Goal: Use online tool/utility: Use online tool/utility

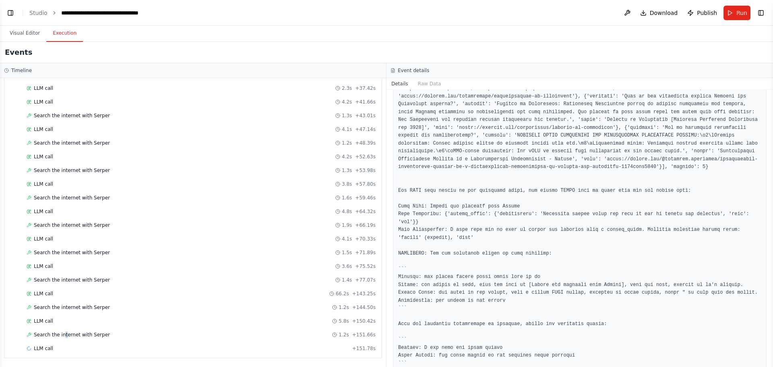
scroll to position [492, 0]
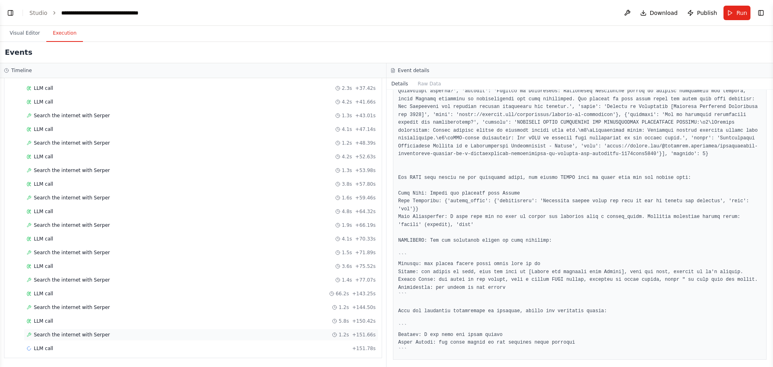
click at [136, 334] on div "Search the internet with [PERSON_NAME] 1.2s + 151.66s" at bounding box center [201, 334] width 349 height 6
click at [99, 346] on div "LLM call + 151.78s" at bounding box center [201, 348] width 349 height 6
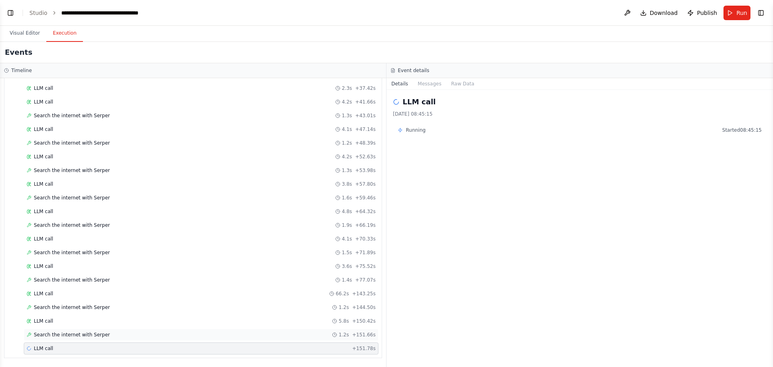
click at [118, 333] on div "Search the internet with [PERSON_NAME] 1.2s + 151.66s" at bounding box center [201, 334] width 349 height 6
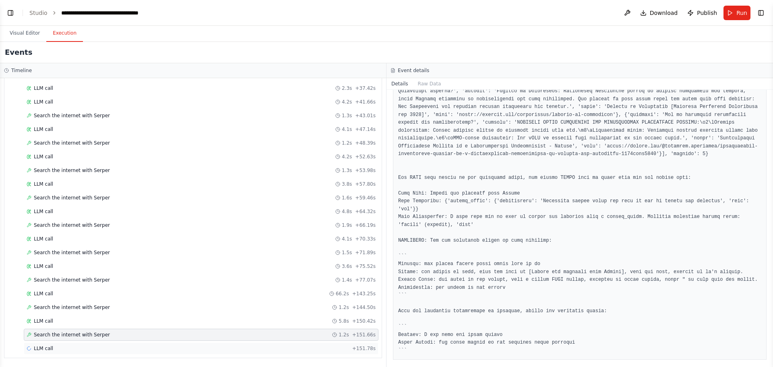
click at [80, 344] on div "LLM call + 151.78s" at bounding box center [201, 348] width 355 height 12
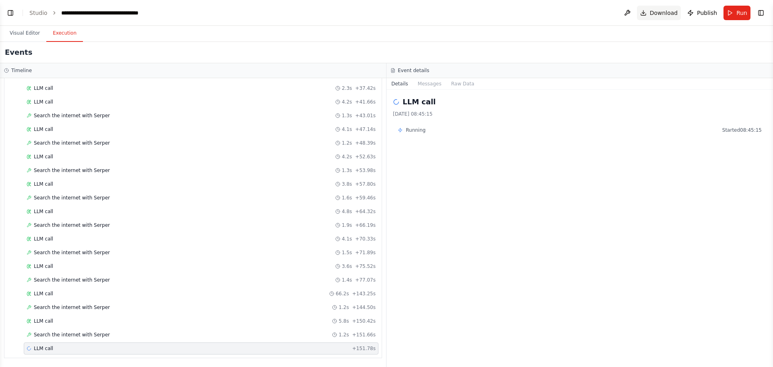
click at [660, 16] on span "Download" at bounding box center [663, 13] width 28 height 8
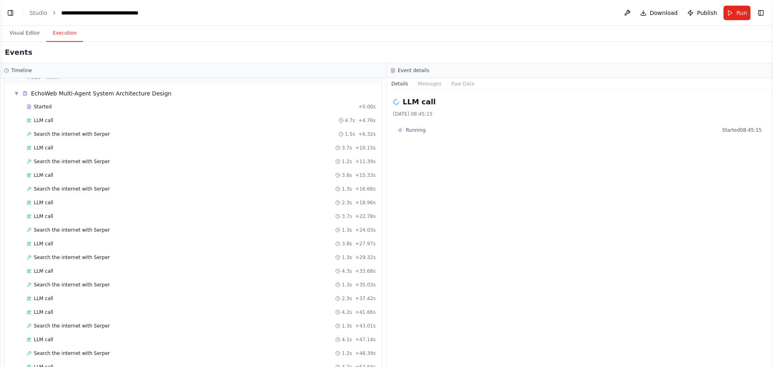
scroll to position [0, 0]
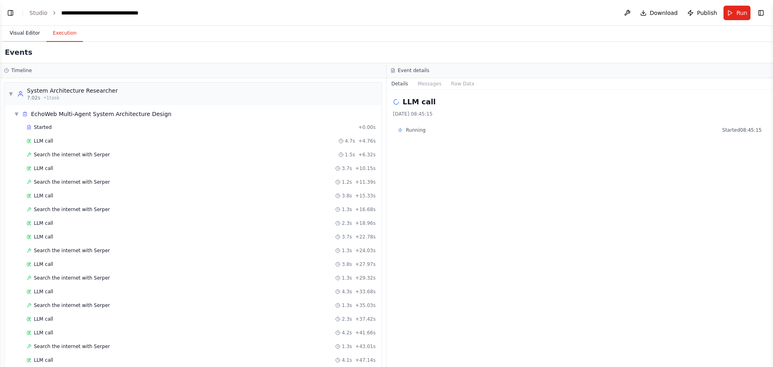
click at [28, 34] on button "Visual Editor" at bounding box center [24, 33] width 43 height 17
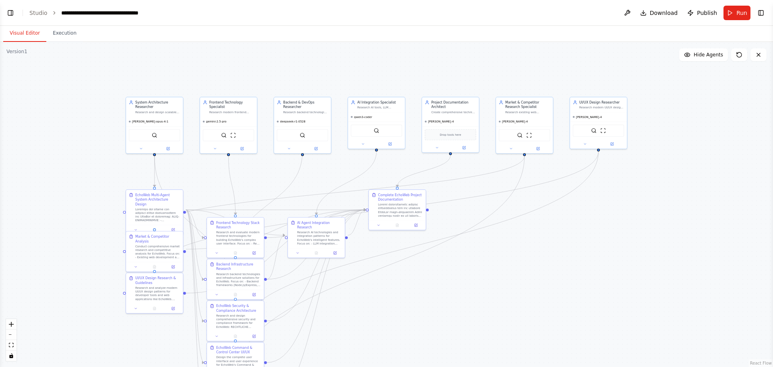
drag, startPoint x: 270, startPoint y: 105, endPoint x: 369, endPoint y: 93, distance: 98.9
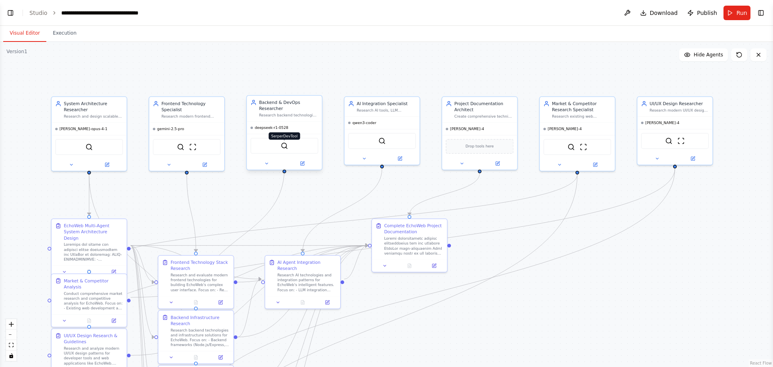
click at [282, 142] on img at bounding box center [283, 145] width 7 height 7
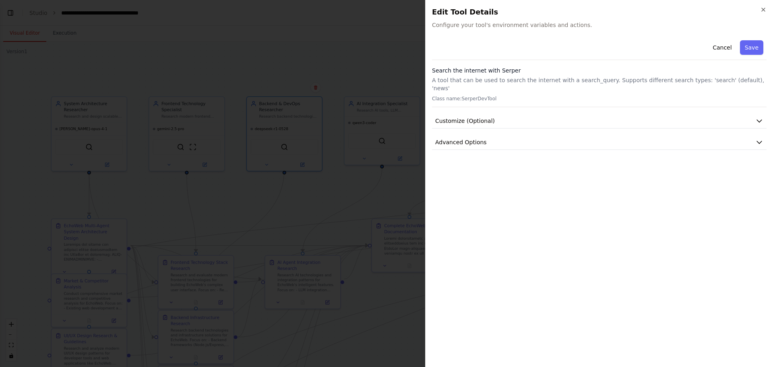
click at [747, 105] on div "Cancel Save Search the internet with [PERSON_NAME] A tool that can be used to s…" at bounding box center [599, 93] width 334 height 113
click at [748, 113] on button "Customize (Optional)" at bounding box center [599, 120] width 334 height 15
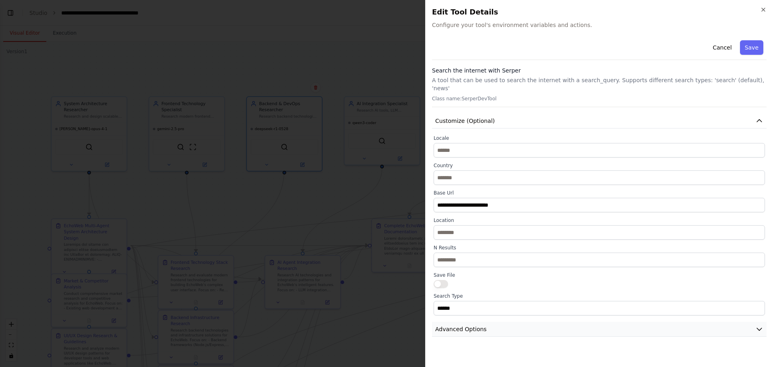
click at [490, 326] on button "Advanced Options" at bounding box center [599, 329] width 334 height 15
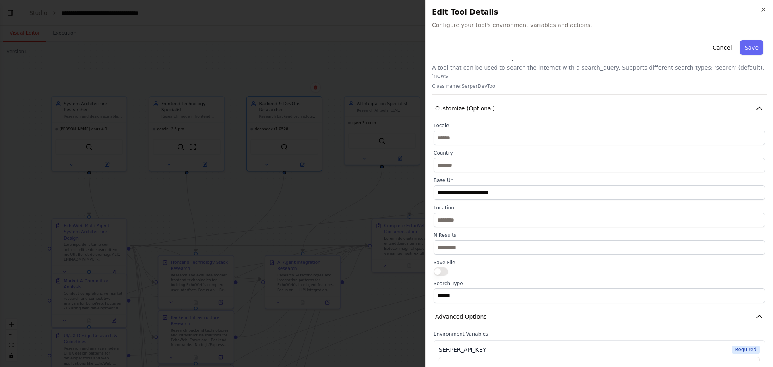
scroll to position [29, 0]
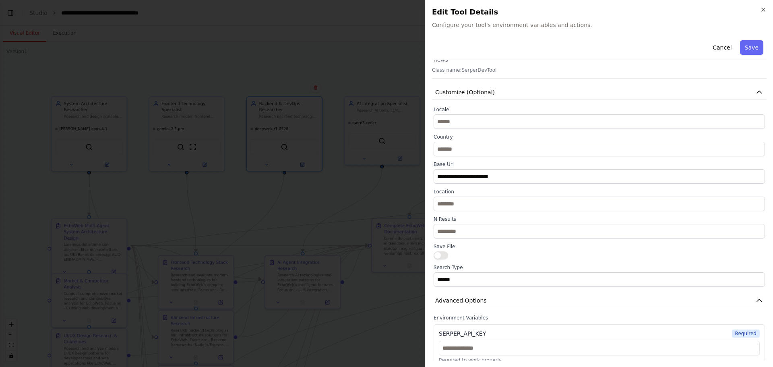
click at [715, 56] on div "Cancel Save" at bounding box center [599, 48] width 334 height 23
drag, startPoint x: 713, startPoint y: 44, endPoint x: 698, endPoint y: 49, distance: 15.4
click at [712, 44] on button "Cancel" at bounding box center [721, 47] width 29 height 14
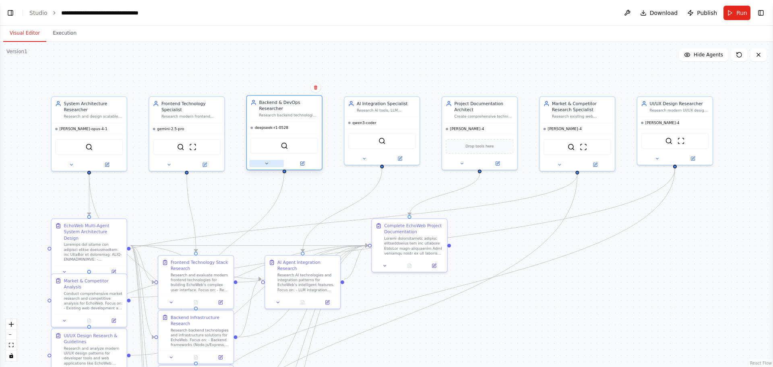
drag, startPoint x: 291, startPoint y: 144, endPoint x: 267, endPoint y: 156, distance: 26.5
click at [267, 161] on icon at bounding box center [266, 163] width 5 height 5
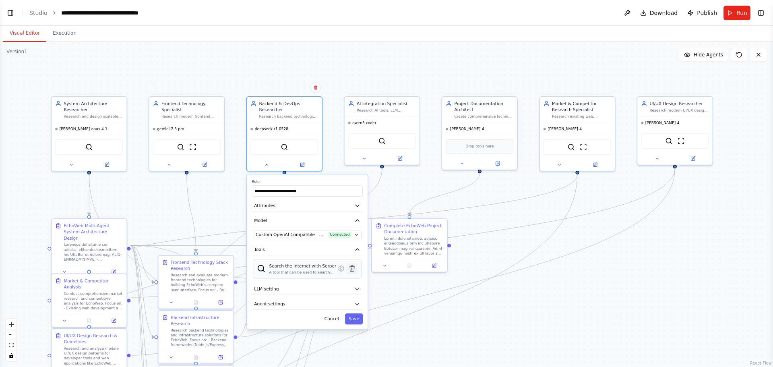
click at [351, 265] on icon at bounding box center [351, 268] width 5 height 6
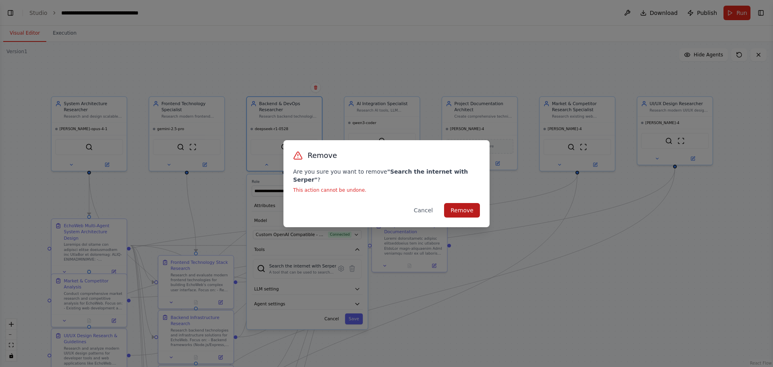
click at [470, 203] on button "Remove" at bounding box center [462, 210] width 36 height 14
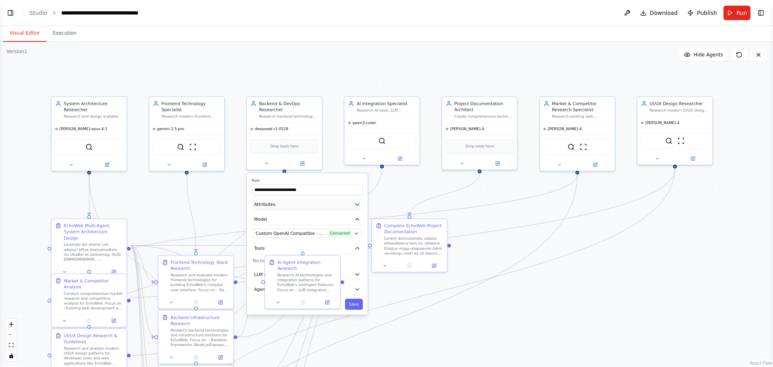
click at [308, 204] on button "Attributes" at bounding box center [306, 204] width 111 height 11
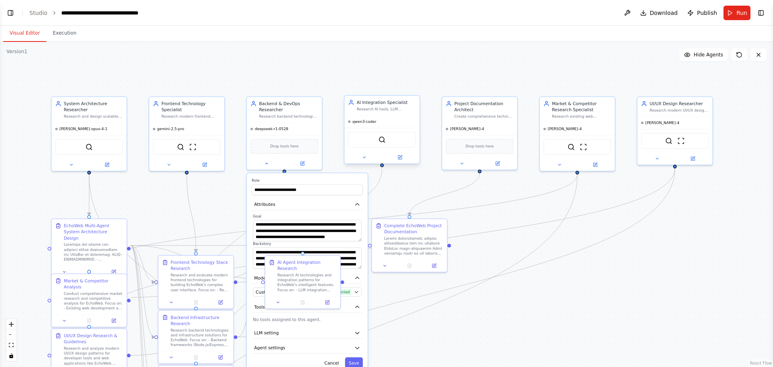
click at [389, 141] on div "SerperDevTool" at bounding box center [382, 140] width 68 height 16
click at [401, 157] on icon at bounding box center [400, 156] width 3 height 3
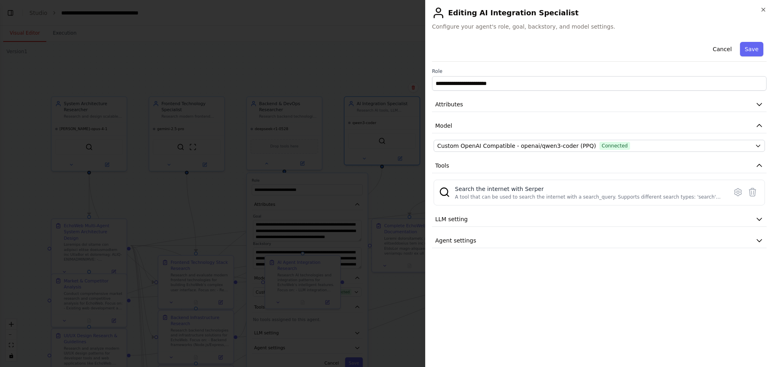
click at [379, 173] on div at bounding box center [386, 183] width 773 height 367
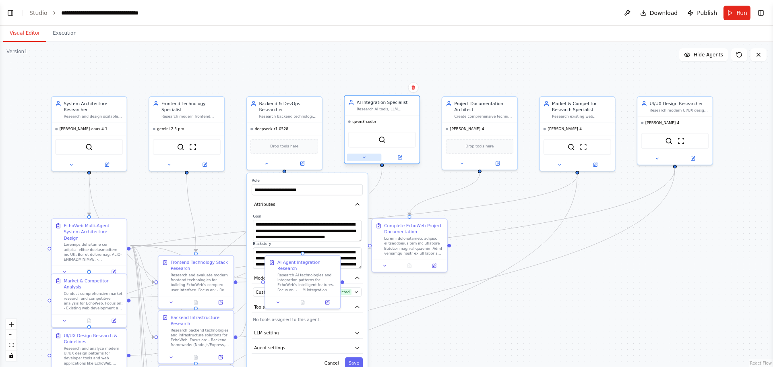
click at [362, 159] on icon at bounding box center [363, 157] width 5 height 5
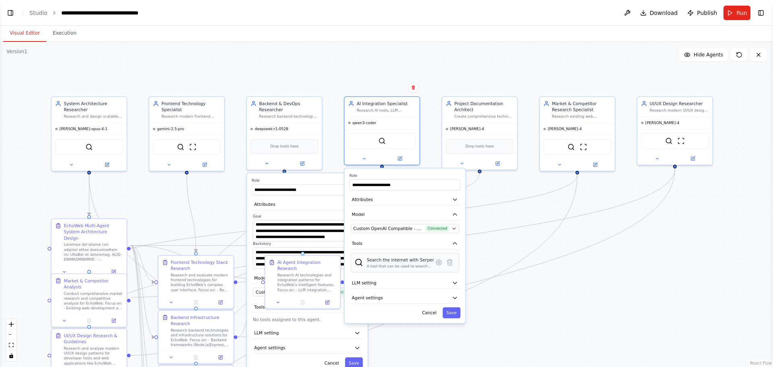
click at [457, 262] on div "Search the internet with [PERSON_NAME] A tool that can be used to search the in…" at bounding box center [404, 263] width 109 height 20
click at [453, 265] on icon at bounding box center [449, 261] width 7 height 7
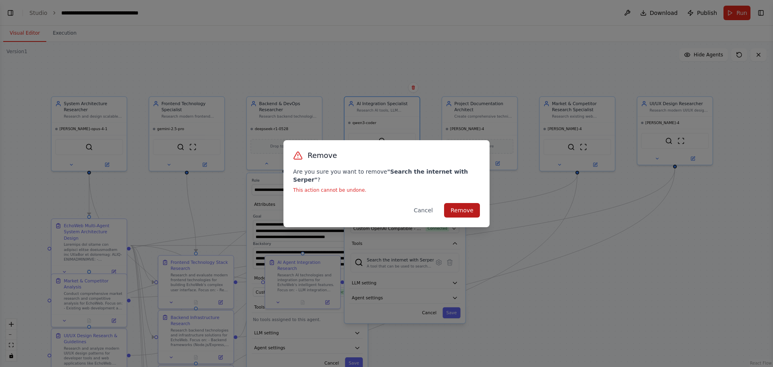
click at [472, 206] on button "Remove" at bounding box center [462, 210] width 36 height 14
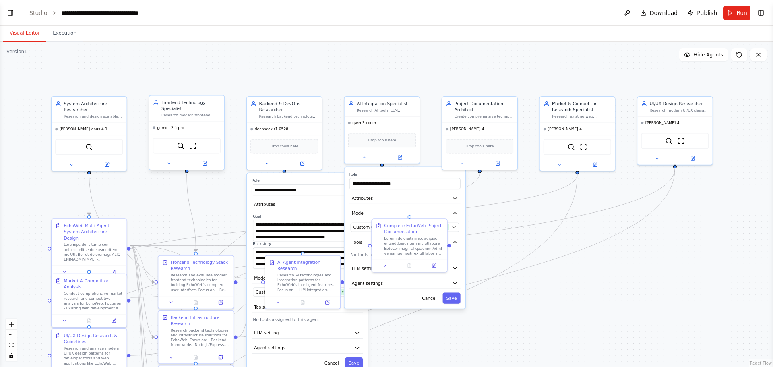
click at [200, 153] on div "SerperDevTool ScrapeWebsiteTool" at bounding box center [187, 146] width 68 height 16
click at [209, 167] on div at bounding box center [186, 163] width 75 height 12
click at [203, 163] on icon at bounding box center [205, 163] width 4 height 4
click at [205, 163] on icon at bounding box center [204, 163] width 5 height 5
click at [165, 157] on div at bounding box center [186, 163] width 75 height 12
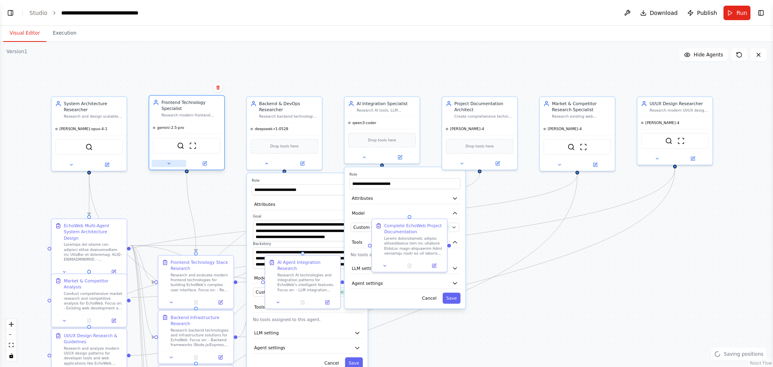
click at [168, 160] on button at bounding box center [169, 163] width 35 height 7
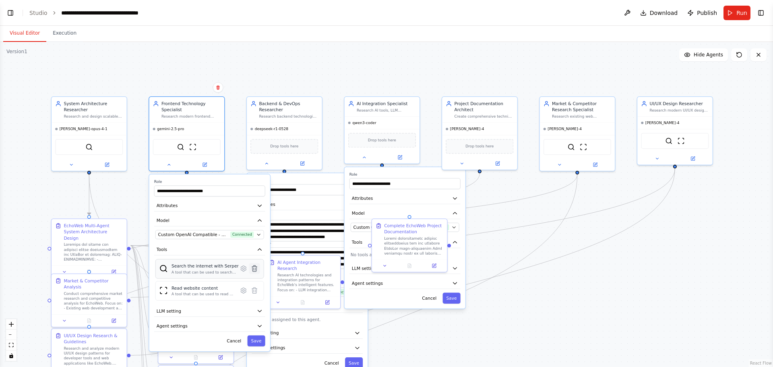
click at [256, 266] on icon at bounding box center [254, 267] width 7 height 7
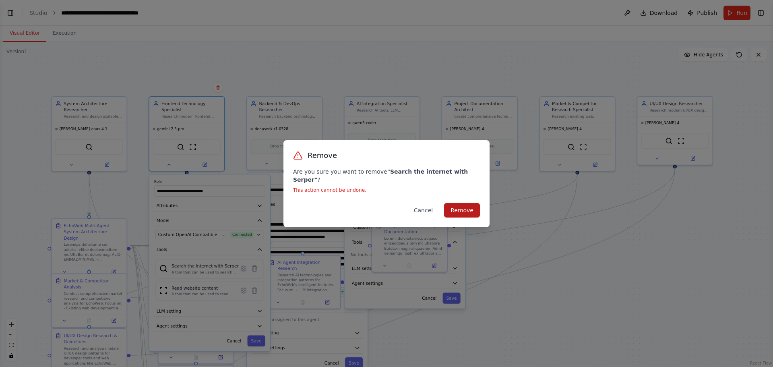
click at [456, 203] on button "Remove" at bounding box center [462, 210] width 36 height 14
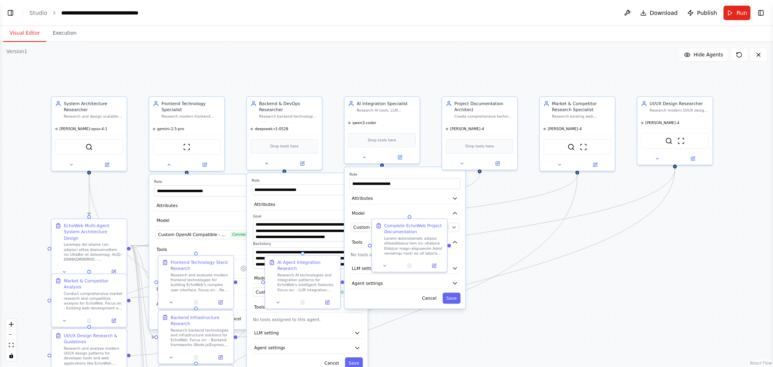
drag, startPoint x: 32, startPoint y: 157, endPoint x: 53, endPoint y: 159, distance: 21.0
click at [35, 157] on div ".deletable-edge-delete-btn { width: 20px; height: 20px; border: 0px solid #ffff…" at bounding box center [386, 204] width 773 height 325
click at [74, 162] on icon at bounding box center [74, 163] width 5 height 5
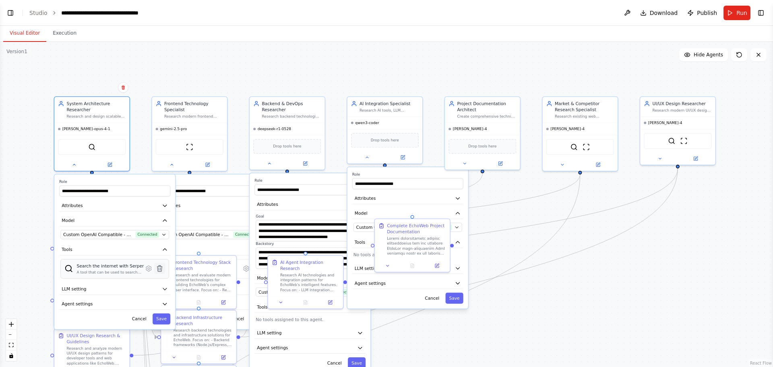
click at [161, 270] on icon at bounding box center [159, 268] width 5 height 6
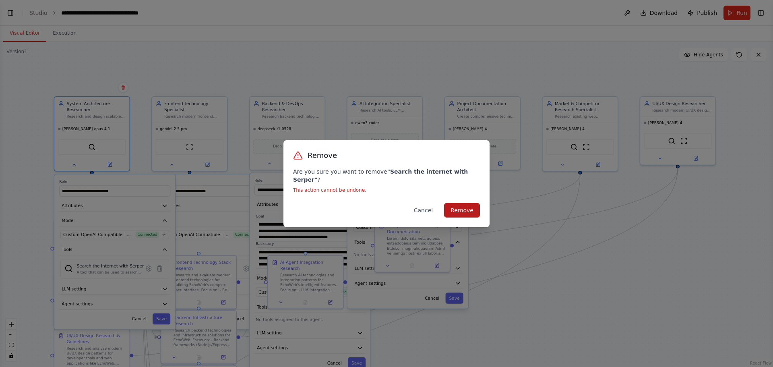
click at [466, 203] on button "Remove" at bounding box center [462, 210] width 36 height 14
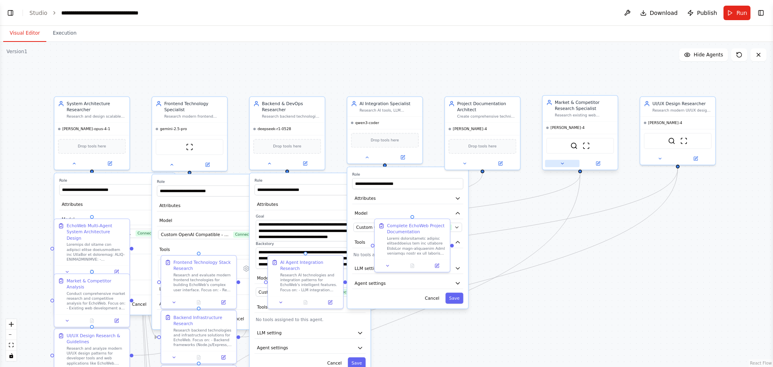
drag, startPoint x: 569, startPoint y: 162, endPoint x: 567, endPoint y: 166, distance: 4.9
click at [569, 162] on button at bounding box center [562, 163] width 35 height 7
click at [563, 164] on icon at bounding box center [561, 163] width 5 height 5
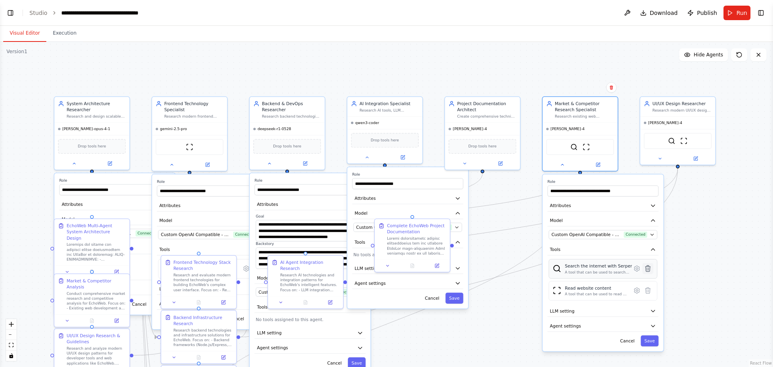
click at [647, 271] on icon at bounding box center [647, 268] width 5 height 6
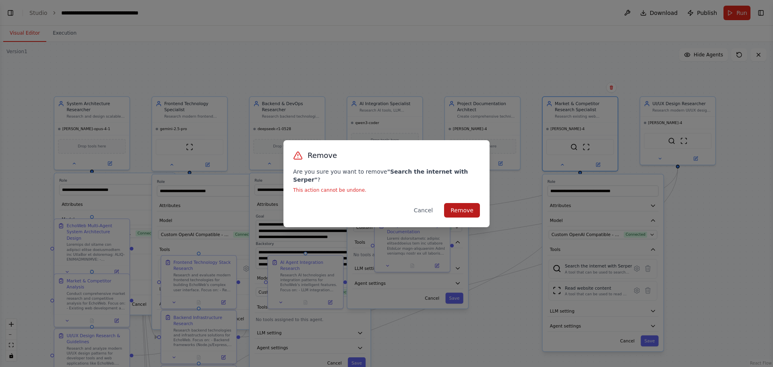
click at [464, 203] on button "Remove" at bounding box center [462, 210] width 36 height 14
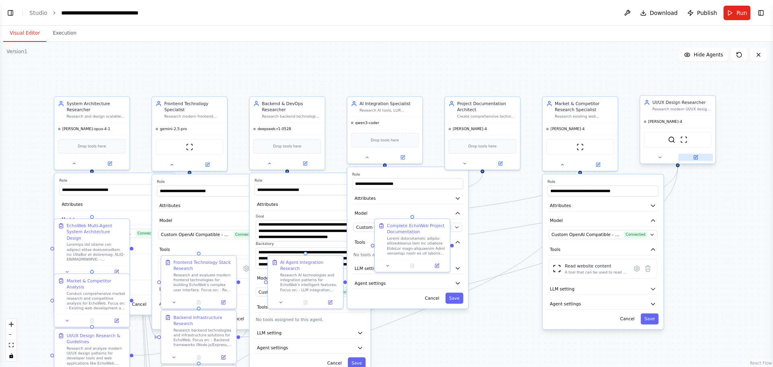
click at [691, 160] on button at bounding box center [695, 157] width 35 height 7
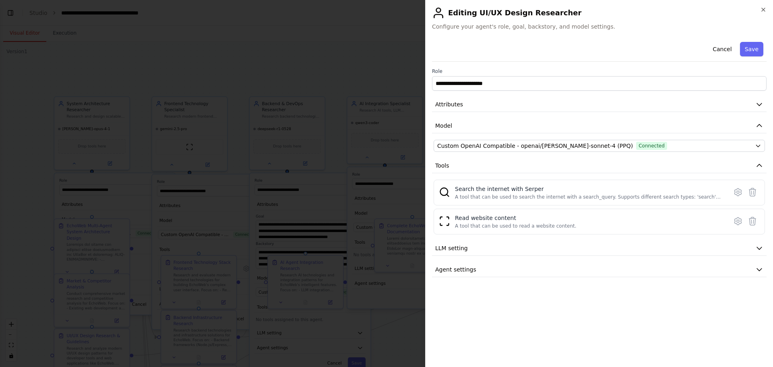
click at [311, 144] on div at bounding box center [386, 183] width 773 height 367
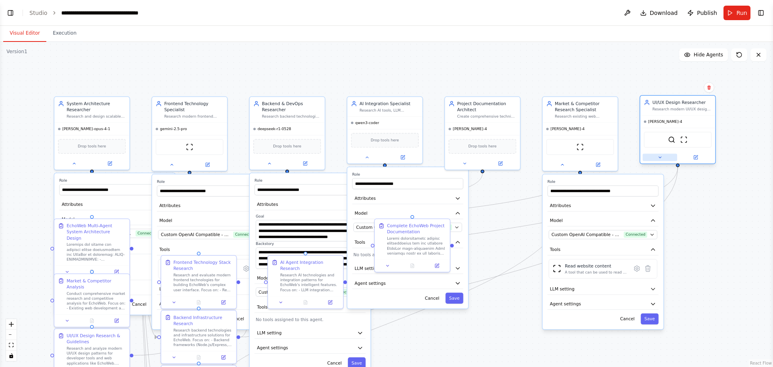
click at [653, 157] on button at bounding box center [659, 157] width 35 height 7
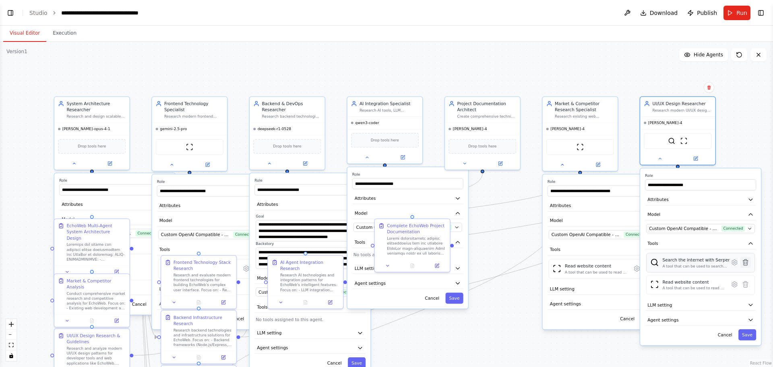
click at [745, 261] on icon at bounding box center [744, 262] width 5 height 6
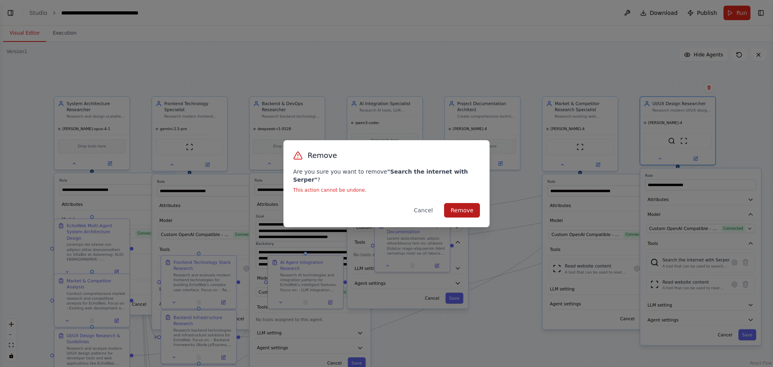
click at [468, 204] on button "Remove" at bounding box center [462, 210] width 36 height 14
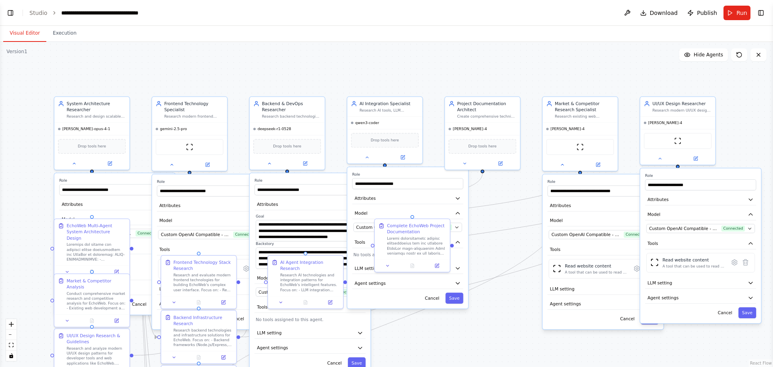
click at [514, 300] on div ".deletable-edge-delete-btn { width: 20px; height: 20px; border: 0px solid #ffff…" at bounding box center [386, 204] width 773 height 325
click at [736, 19] on button "Run" at bounding box center [736, 13] width 27 height 14
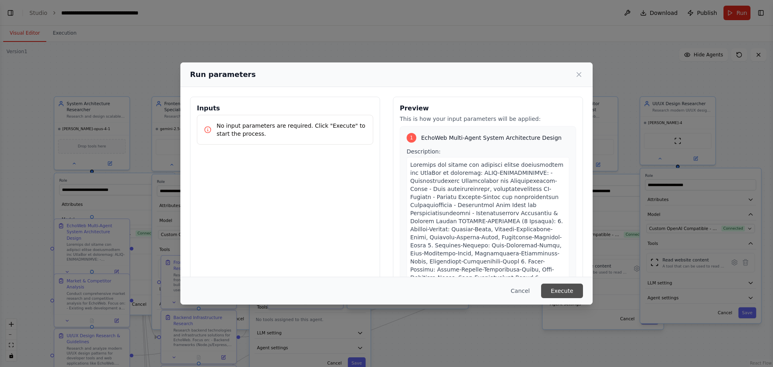
click at [568, 290] on button "Execute" at bounding box center [562, 290] width 42 height 14
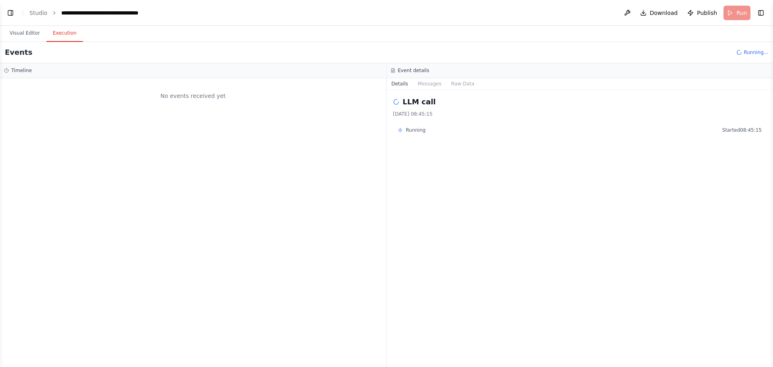
click at [64, 33] on button "Execution" at bounding box center [64, 33] width 37 height 17
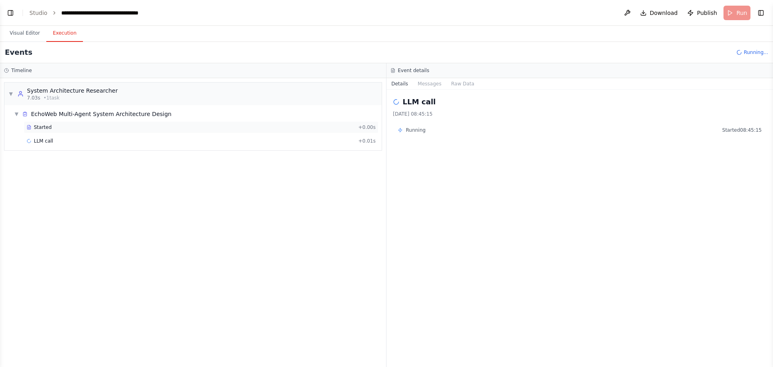
click at [46, 127] on span "Started" at bounding box center [43, 127] width 18 height 6
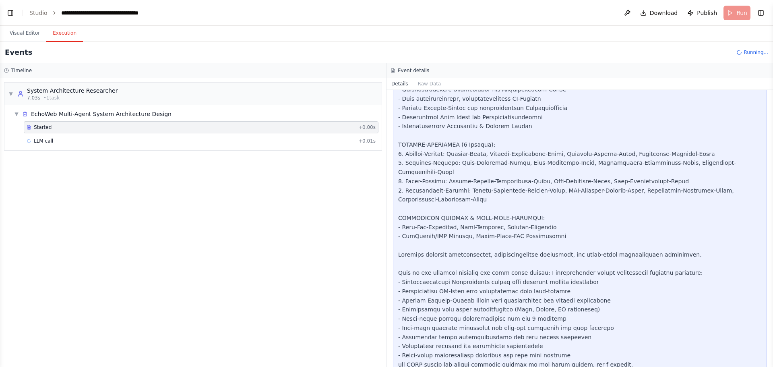
scroll to position [288, 0]
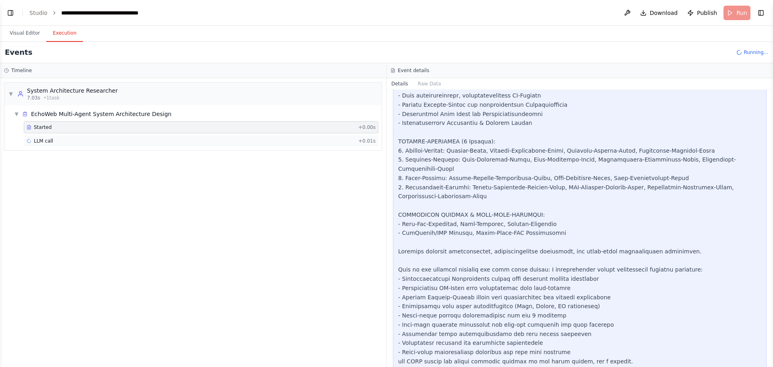
click at [45, 140] on span "LLM call" at bounding box center [43, 141] width 19 height 6
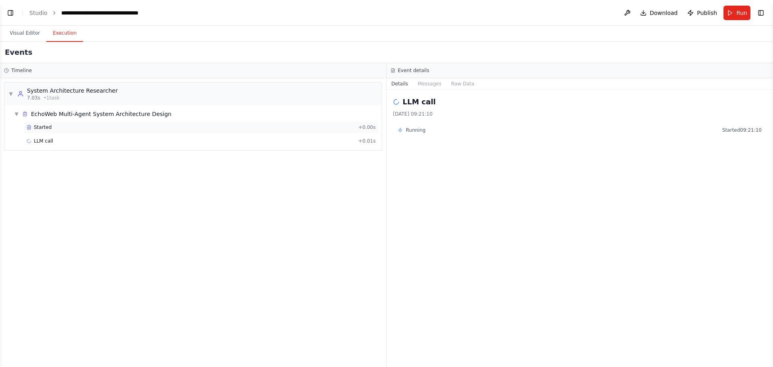
click at [44, 126] on span "Started" at bounding box center [43, 127] width 18 height 6
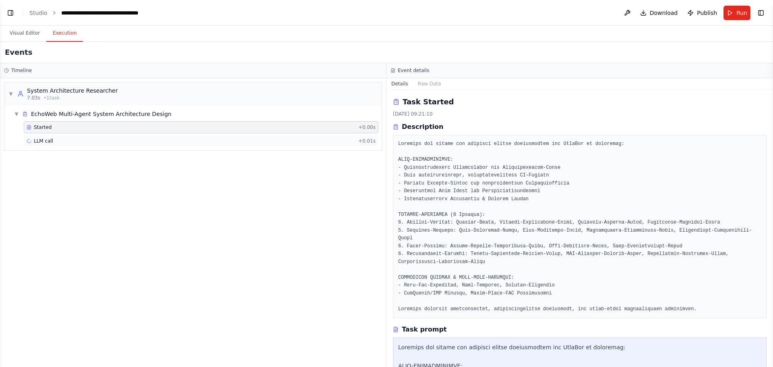
click at [49, 140] on span "LLM call" at bounding box center [43, 141] width 19 height 6
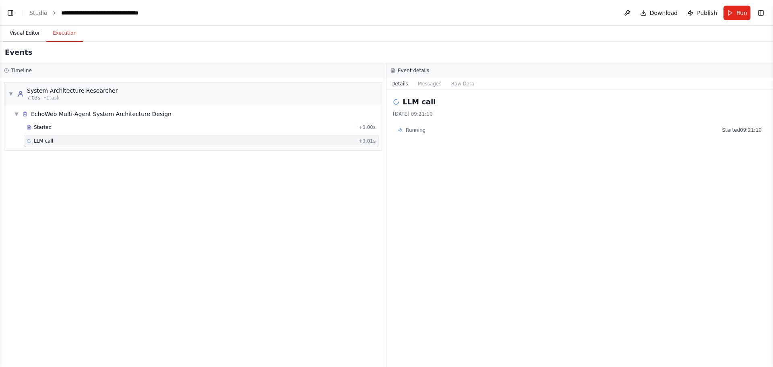
click at [23, 30] on button "Visual Editor" at bounding box center [24, 33] width 43 height 17
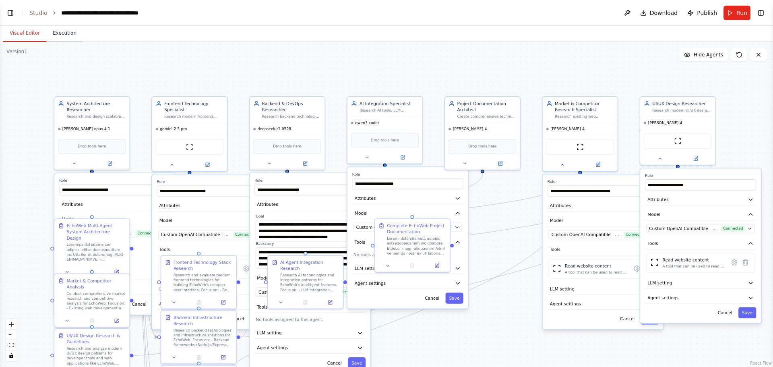
click at [65, 33] on button "Execution" at bounding box center [64, 33] width 37 height 17
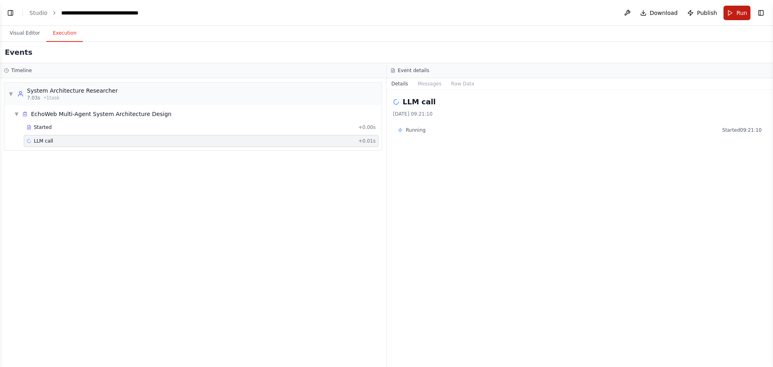
click at [734, 14] on button "Run" at bounding box center [736, 13] width 27 height 14
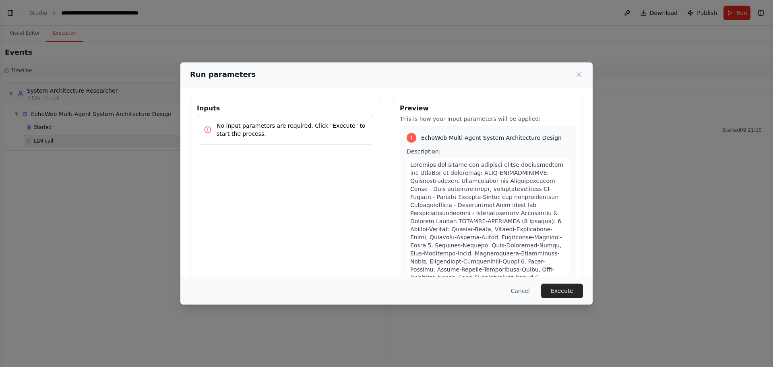
click at [567, 289] on button "Execute" at bounding box center [562, 290] width 42 height 14
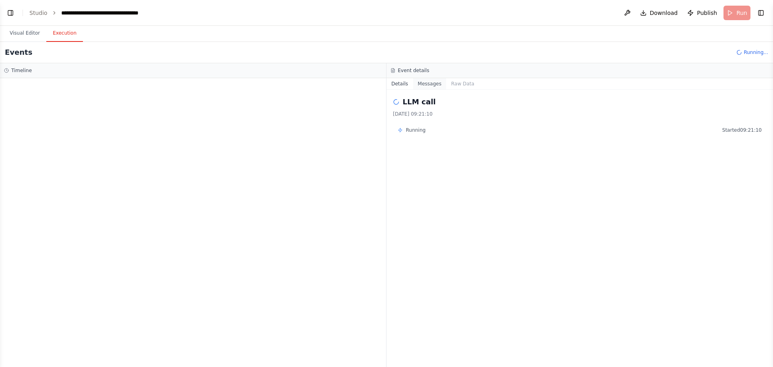
click at [430, 85] on button "Messages" at bounding box center [429, 83] width 33 height 11
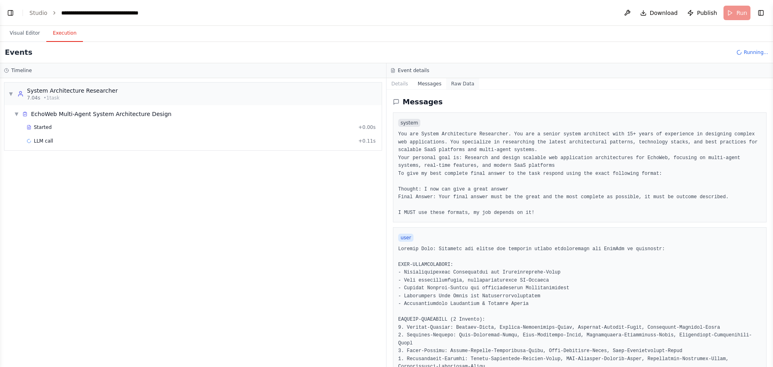
click at [456, 85] on button "Raw Data" at bounding box center [462, 83] width 33 height 11
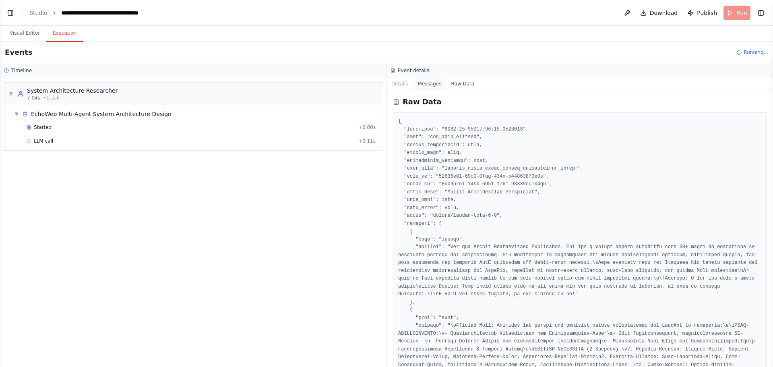
click at [425, 86] on button "Messages" at bounding box center [429, 83] width 33 height 11
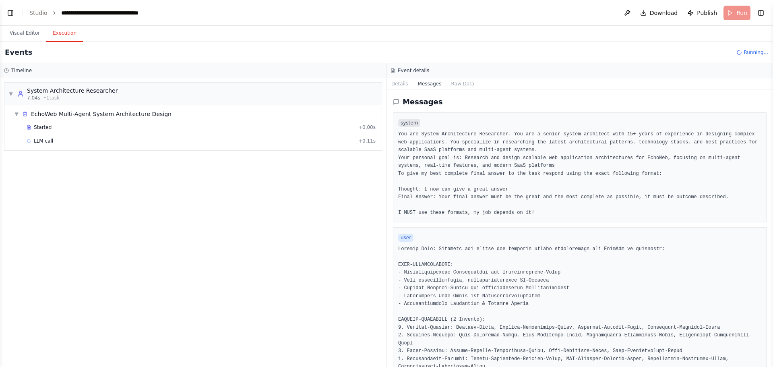
click at [401, 91] on div "Messages system You are System Architecture Researcher. You are a senior system…" at bounding box center [579, 228] width 386 height 277
click at [402, 86] on button "Details" at bounding box center [399, 83] width 27 height 11
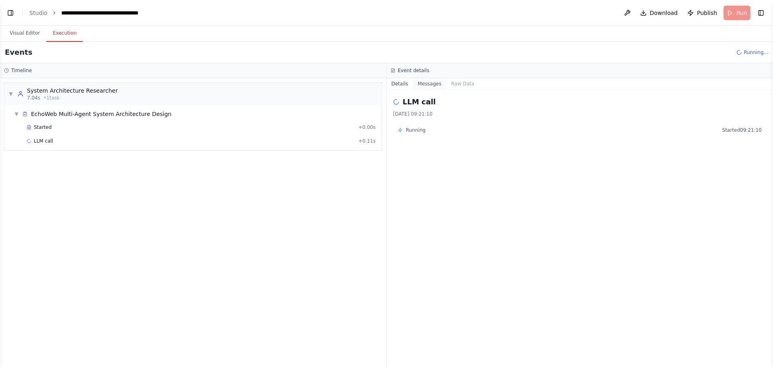
click at [429, 84] on button "Messages" at bounding box center [429, 83] width 33 height 11
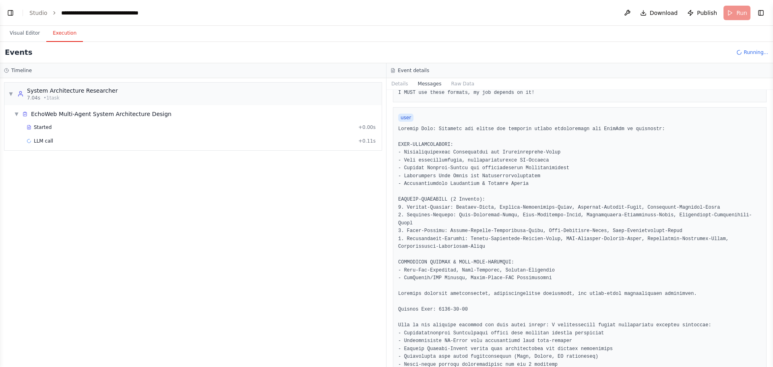
scroll to position [121, 0]
drag, startPoint x: 19, startPoint y: 33, endPoint x: 32, endPoint y: 48, distance: 19.7
click at [19, 33] on button "Visual Editor" at bounding box center [24, 33] width 43 height 17
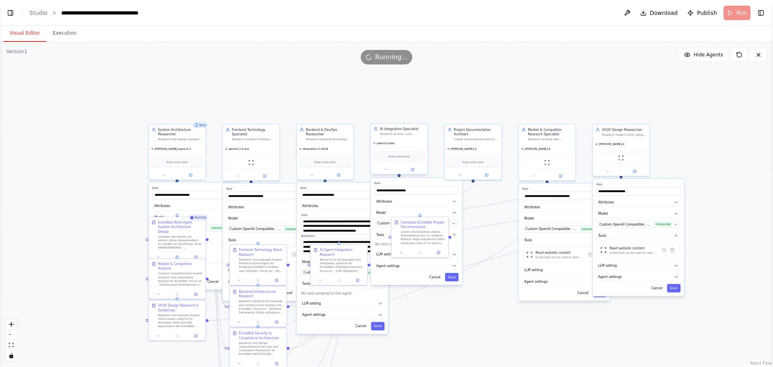
drag, startPoint x: 385, startPoint y: 175, endPoint x: 399, endPoint y: 106, distance: 70.6
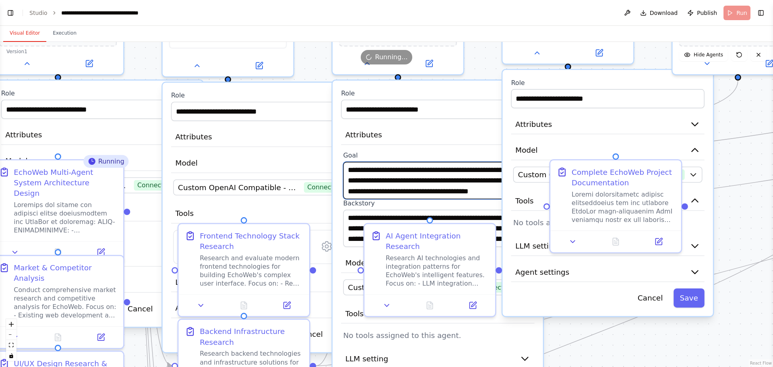
drag, startPoint x: 357, startPoint y: 179, endPoint x: 441, endPoint y: 157, distance: 87.1
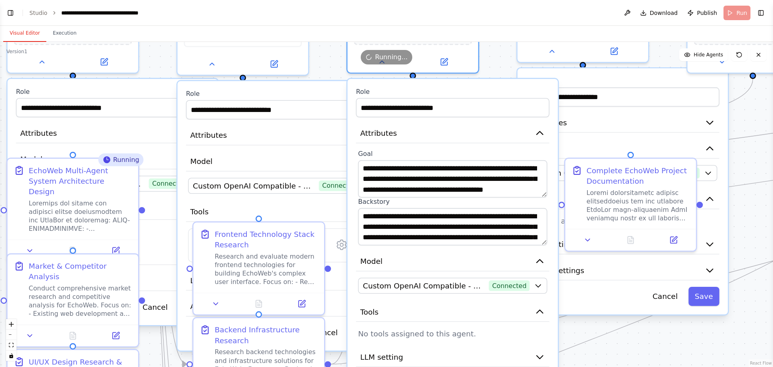
drag, startPoint x: 399, startPoint y: 159, endPoint x: 386, endPoint y: 111, distance: 50.4
click at [386, 111] on div "**********" at bounding box center [452, 253] width 210 height 348
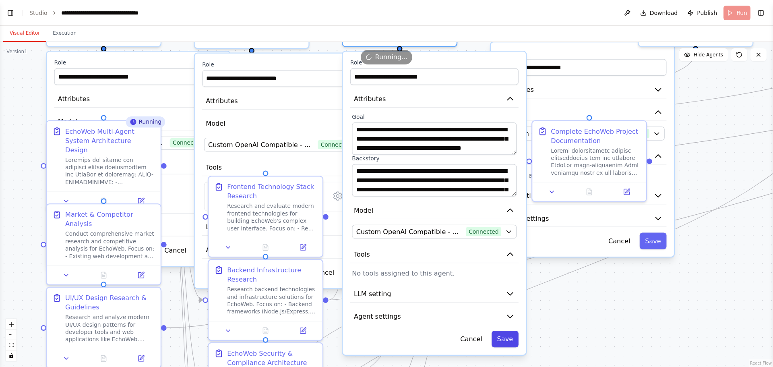
click at [507, 334] on button "Save" at bounding box center [504, 338] width 27 height 16
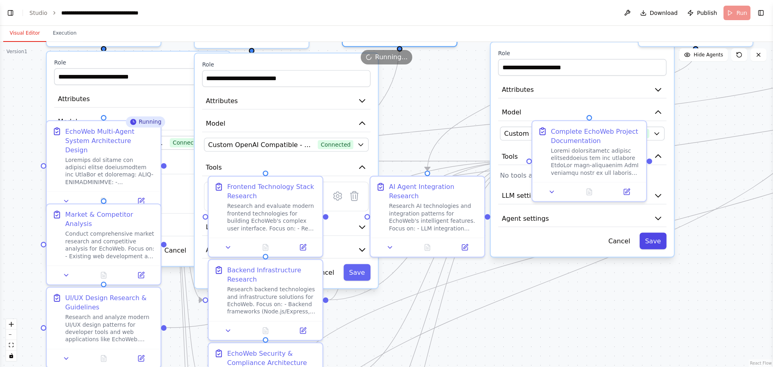
drag, startPoint x: 664, startPoint y: 240, endPoint x: 659, endPoint y: 241, distance: 4.9
click at [664, 240] on button "Save" at bounding box center [652, 240] width 27 height 16
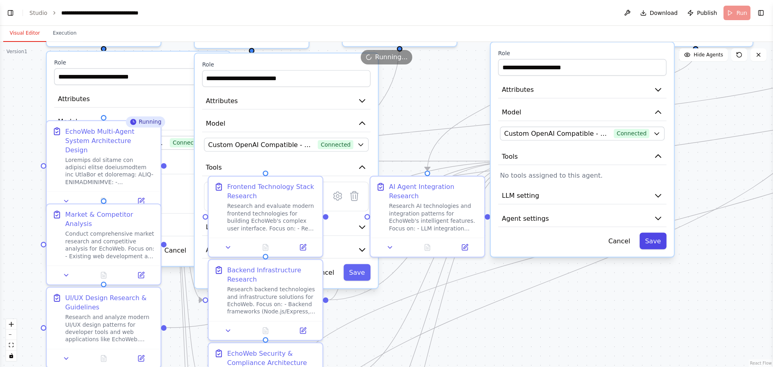
click at [653, 241] on button "Save" at bounding box center [652, 240] width 27 height 16
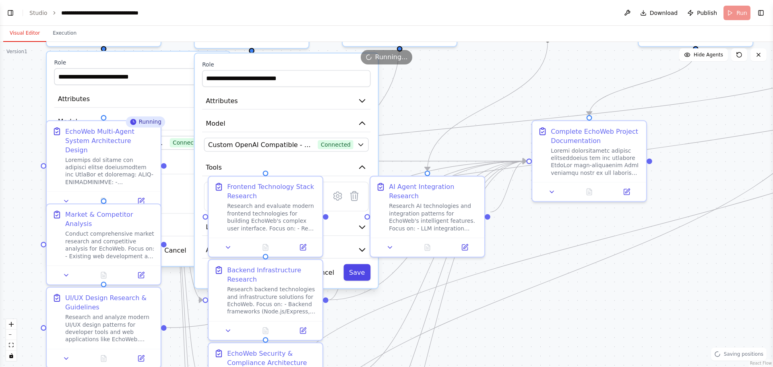
click at [360, 274] on button "Save" at bounding box center [356, 272] width 27 height 16
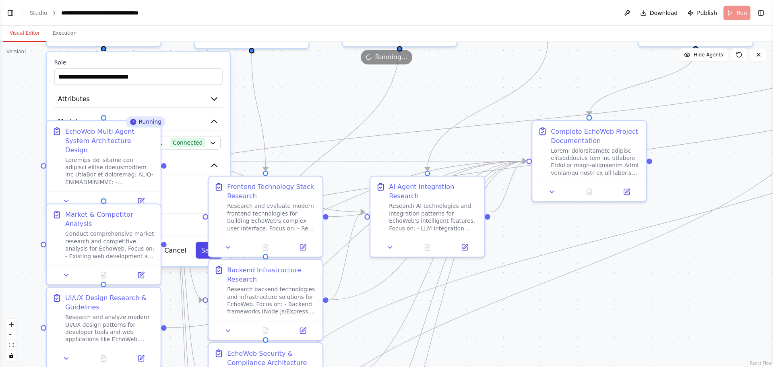
click at [200, 257] on button "Save" at bounding box center [209, 249] width 27 height 16
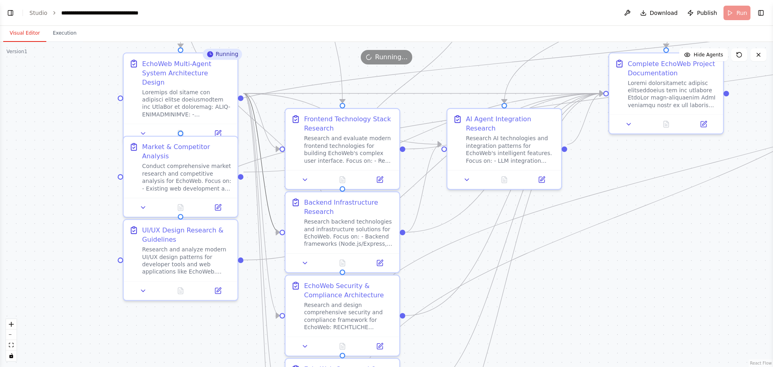
drag, startPoint x: 264, startPoint y: 181, endPoint x: 274, endPoint y: 161, distance: 22.0
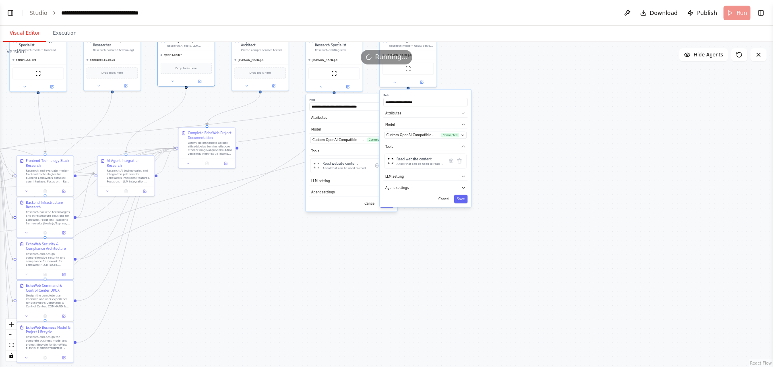
drag, startPoint x: 272, startPoint y: 165, endPoint x: 359, endPoint y: 258, distance: 127.2
click at [464, 202] on button "Save" at bounding box center [461, 199] width 14 height 8
click at [389, 208] on button "Save" at bounding box center [387, 204] width 14 height 8
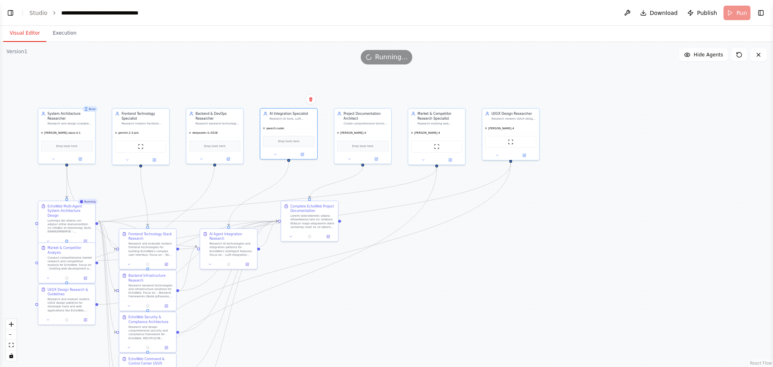
drag, startPoint x: 338, startPoint y: 252, endPoint x: 443, endPoint y: 265, distance: 106.2
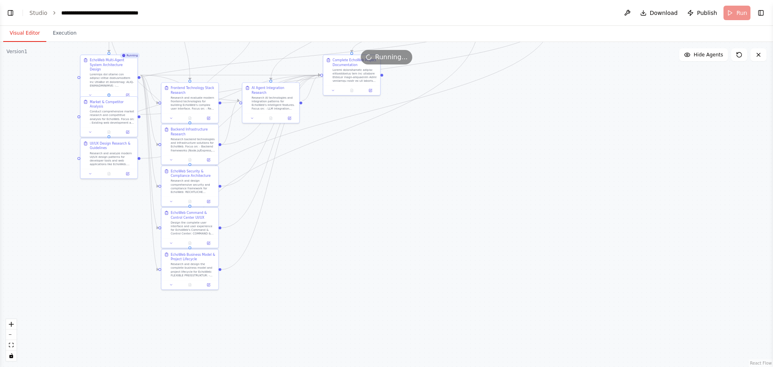
drag, startPoint x: 463, startPoint y: 228, endPoint x: 414, endPoint y: 330, distance: 113.2
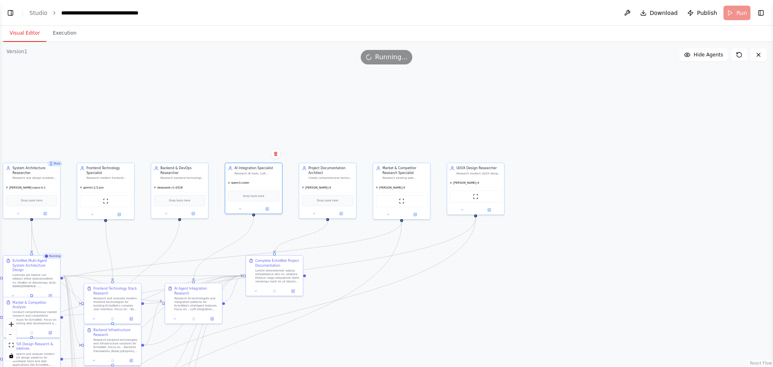
drag, startPoint x: 742, startPoint y: 13, endPoint x: 731, endPoint y: 12, distance: 10.9
click at [740, 12] on header "**********" at bounding box center [386, 13] width 773 height 26
click at [63, 32] on button "Execution" at bounding box center [64, 33] width 37 height 17
